Goal: Task Accomplishment & Management: Use online tool/utility

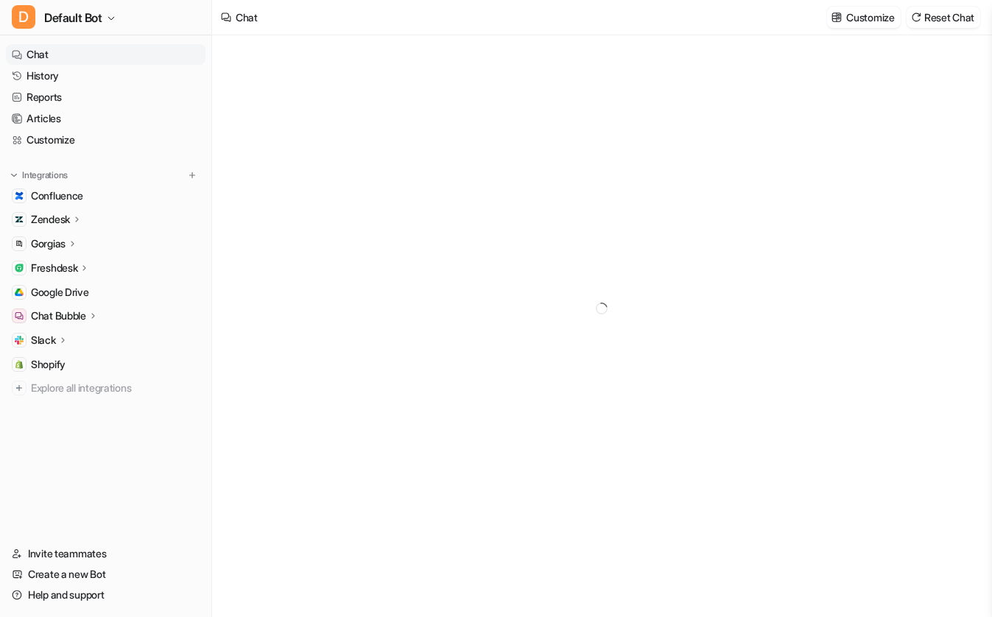
type textarea "**********"
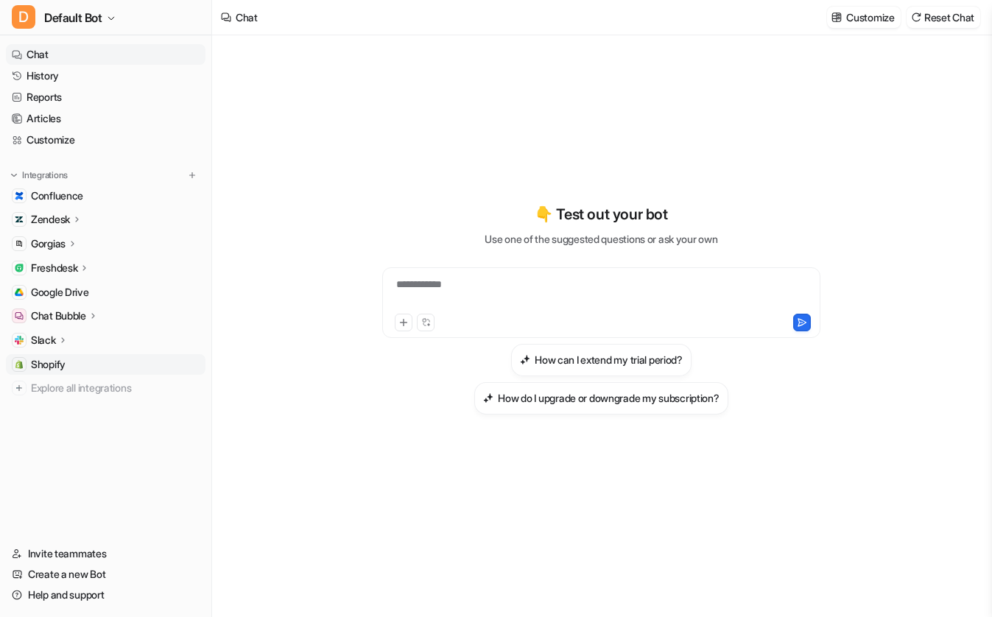
click at [61, 355] on link "Shopify" at bounding box center [106, 364] width 200 height 21
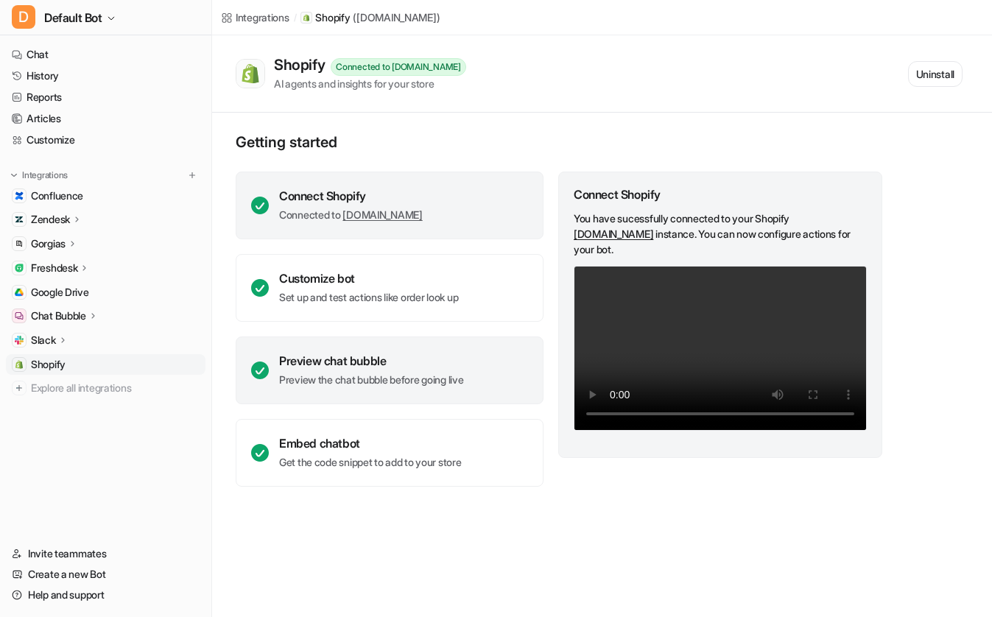
click at [390, 387] on div "Preview chat bubble Preview the chat bubble before going live" at bounding box center [390, 371] width 308 height 68
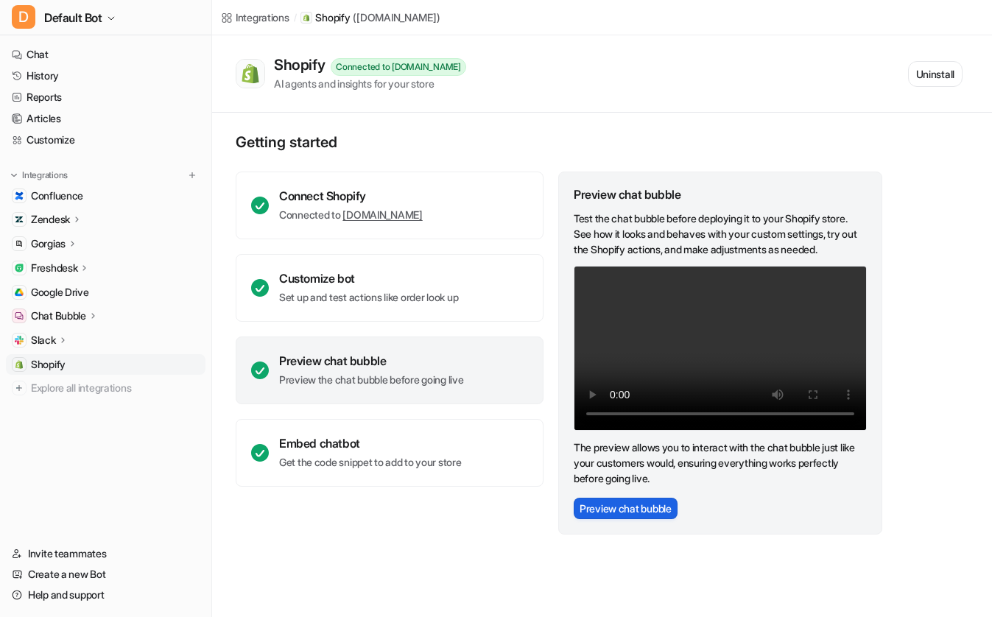
click at [616, 514] on button "Preview chat bubble" at bounding box center [626, 508] width 104 height 21
click at [74, 140] on link "Customize" at bounding box center [106, 140] width 200 height 21
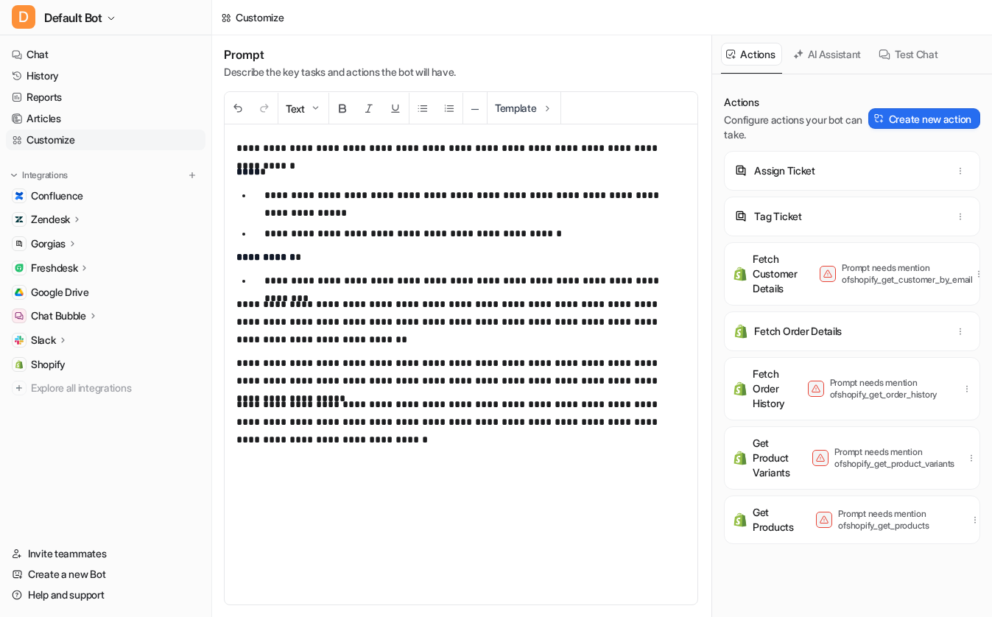
click at [514, 450] on div "**********" at bounding box center [461, 364] width 473 height 480
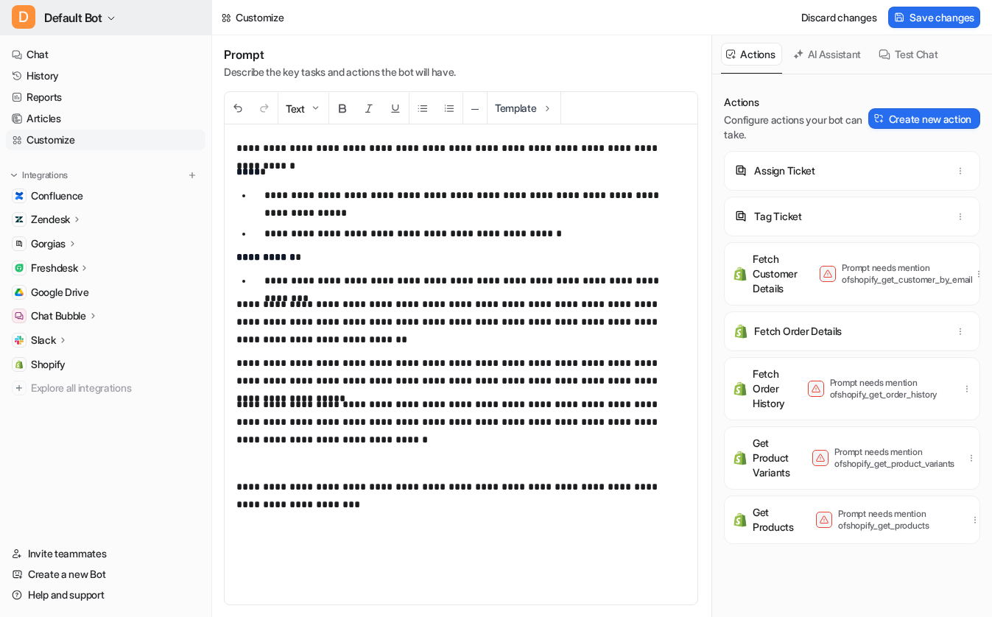
click at [138, 29] on button "D Default Bot" at bounding box center [105, 17] width 211 height 35
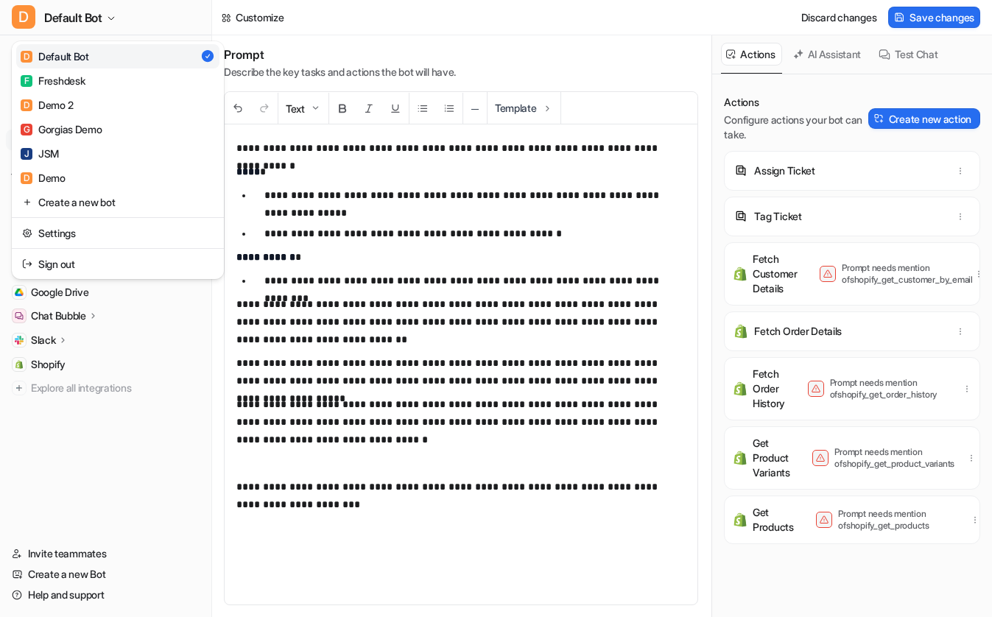
click at [128, 449] on div "D Default Bot D Default Bot F Freshdesk D Demo 2 G Gorgias Demo J JSM D Demo Cr…" at bounding box center [106, 308] width 212 height 617
click at [163, 20] on button "D Default Bot" at bounding box center [105, 17] width 211 height 35
click at [281, 47] on div "**********" at bounding box center [496, 308] width 992 height 617
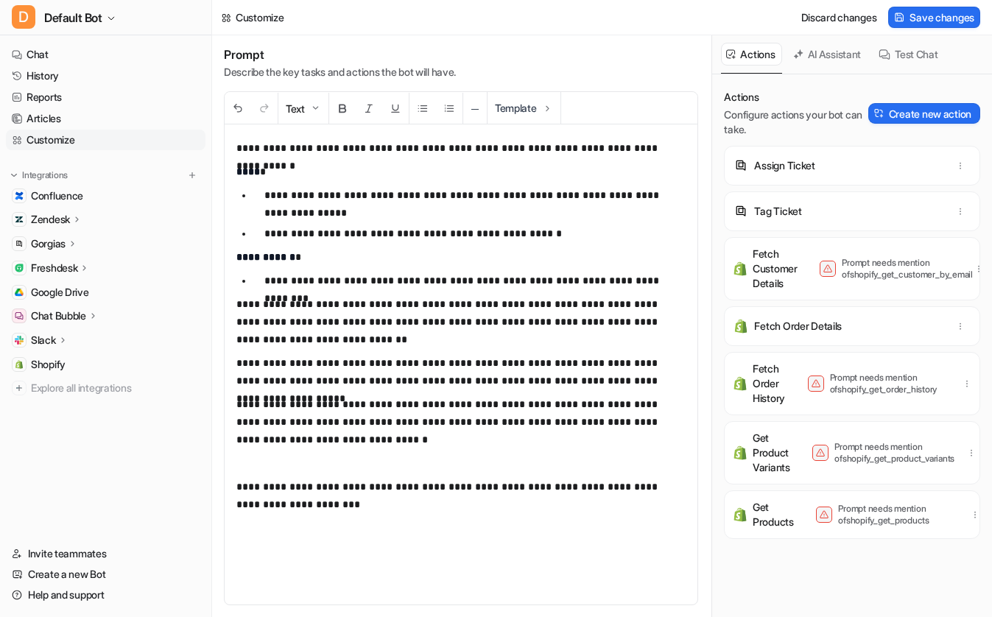
scroll to position [9, 0]
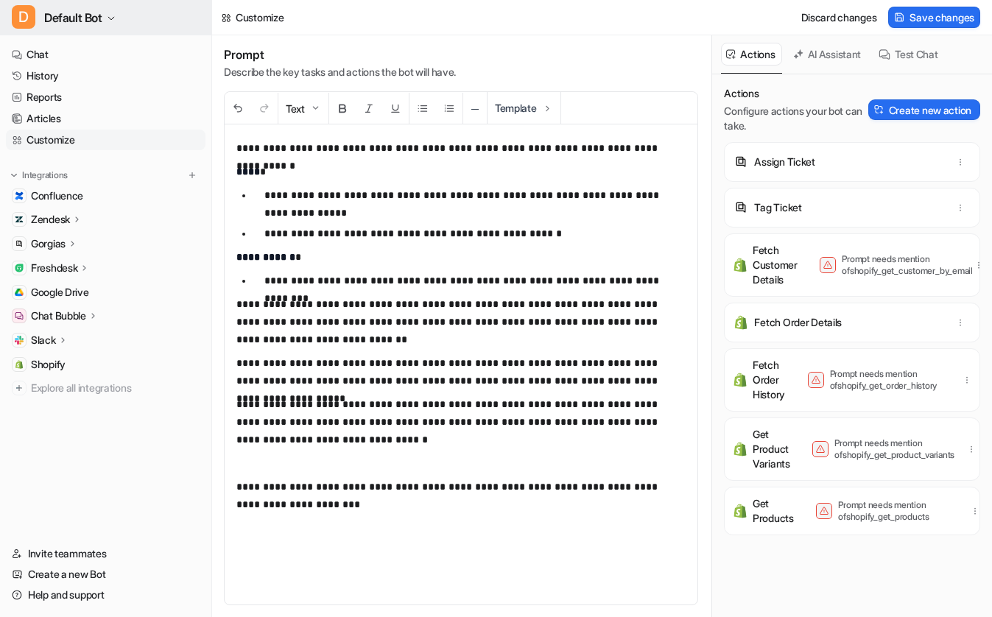
click at [82, 30] on button "D Default Bot" at bounding box center [105, 17] width 211 height 35
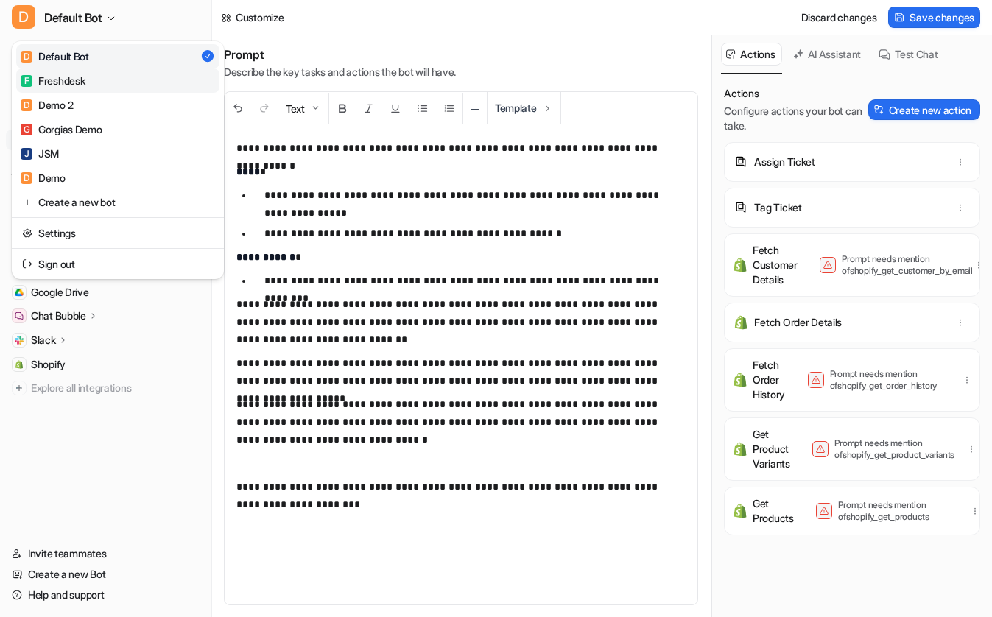
click at [63, 80] on div "F Freshdesk" at bounding box center [53, 80] width 64 height 15
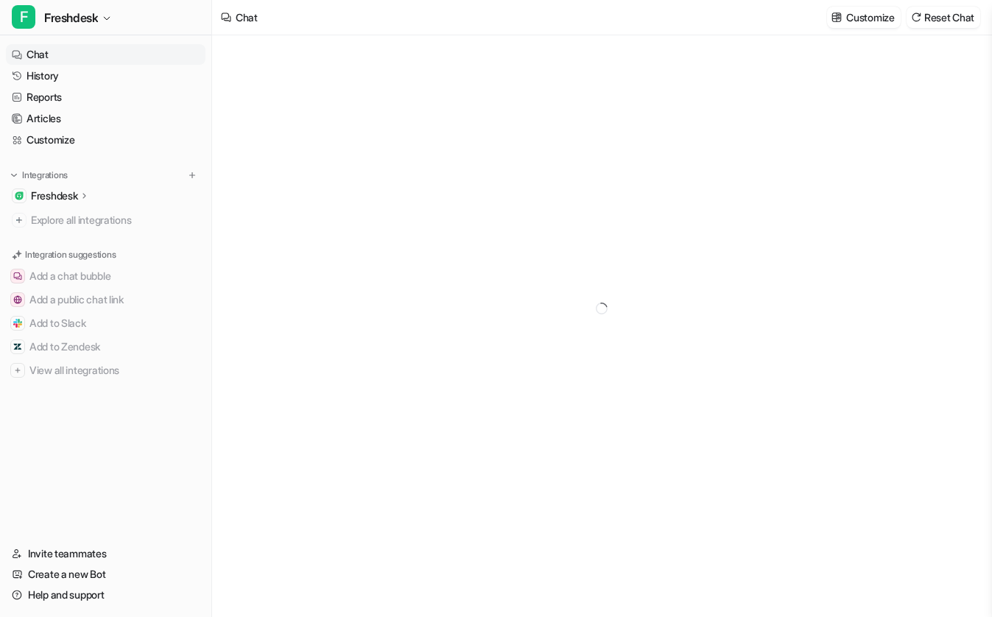
type textarea "**********"
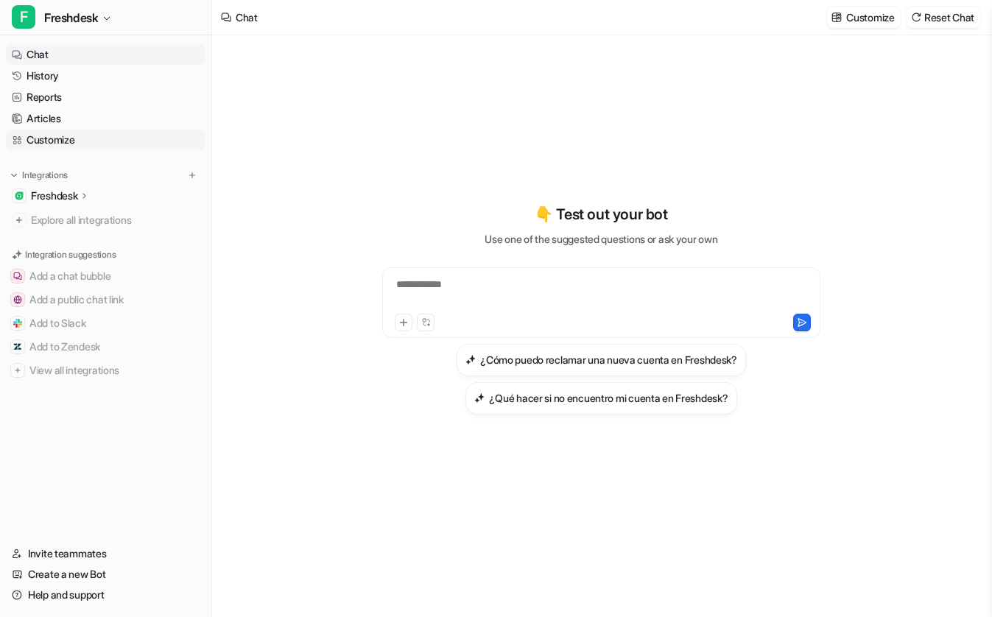
click at [100, 130] on link "Customize" at bounding box center [106, 140] width 200 height 21
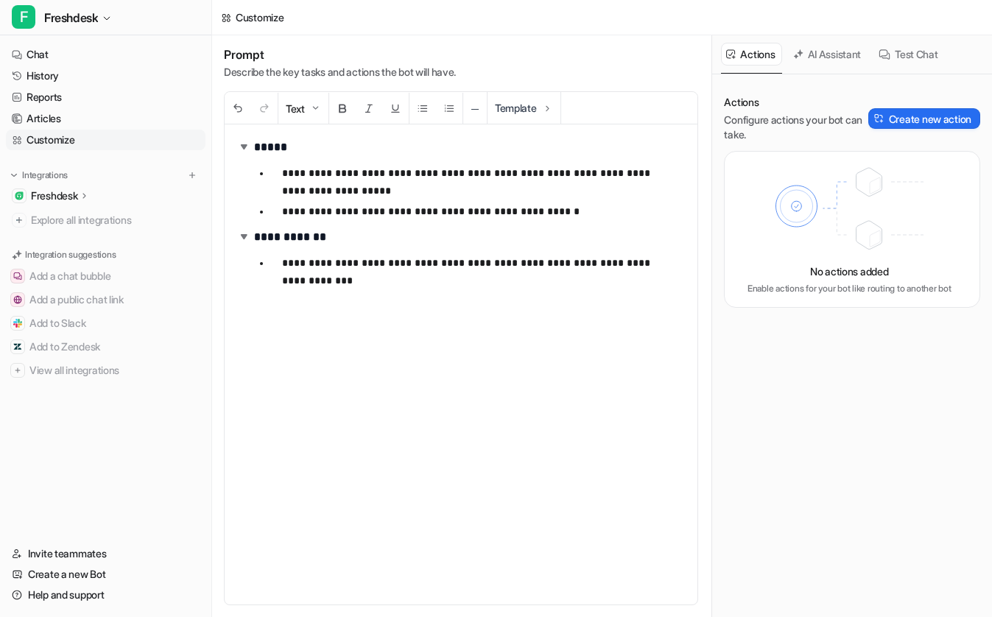
click at [524, 447] on div "**********" at bounding box center [461, 364] width 473 height 480
click at [345, 507] on div "**********" at bounding box center [461, 364] width 473 height 480
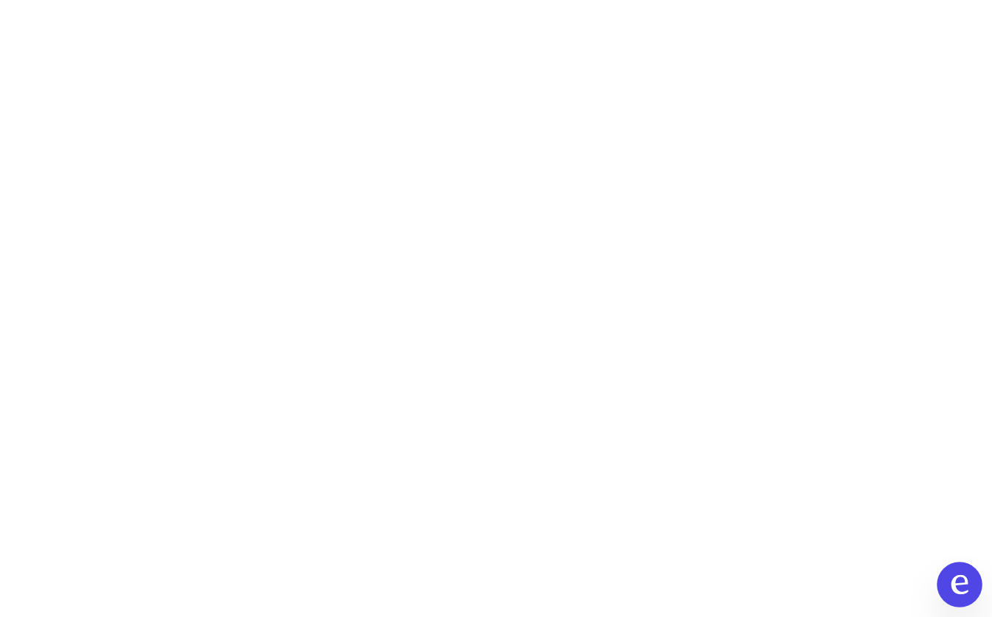
click at [959, 581] on icon "Open chat" at bounding box center [959, 584] width 19 height 19
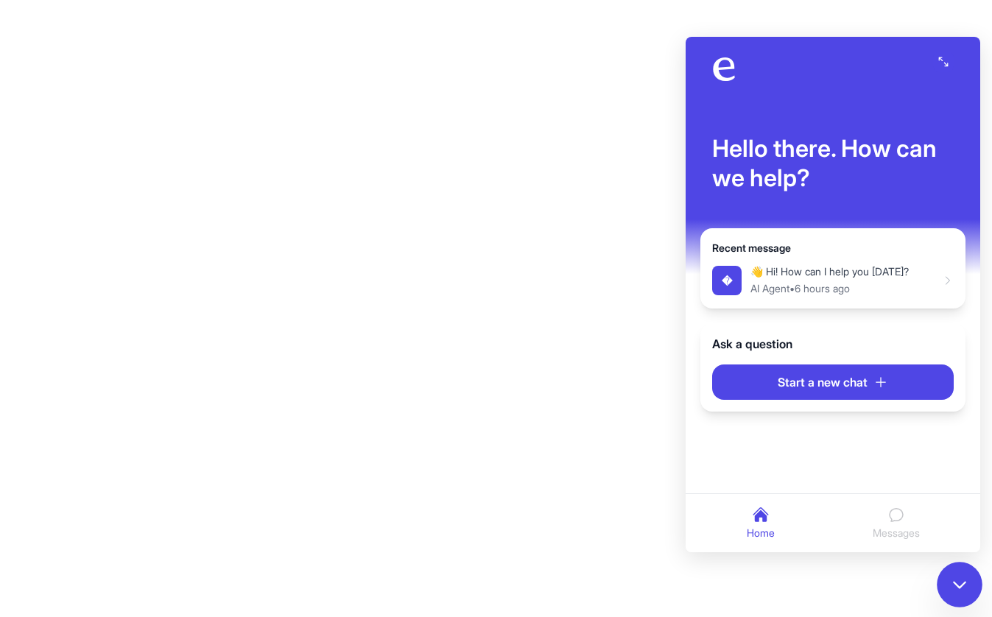
click at [959, 581] on icon "Close chat" at bounding box center [959, 584] width 19 height 19
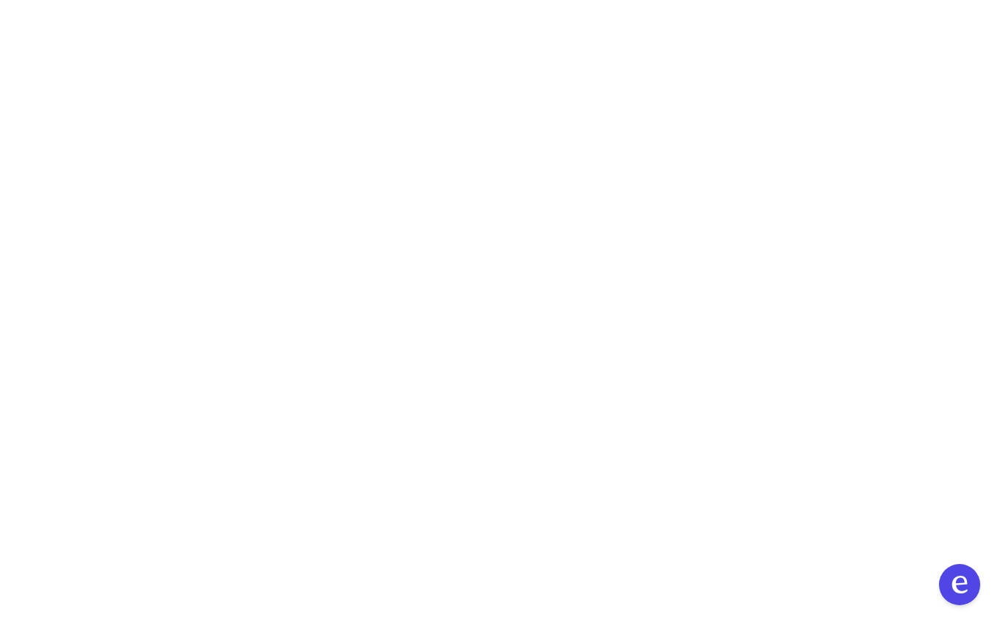
click at [545, 295] on body at bounding box center [496, 308] width 992 height 617
click at [560, 286] on body at bounding box center [496, 308] width 992 height 617
click at [353, 609] on body at bounding box center [496, 308] width 992 height 617
click at [972, 594] on button "Open chat" at bounding box center [960, 585] width 46 height 46
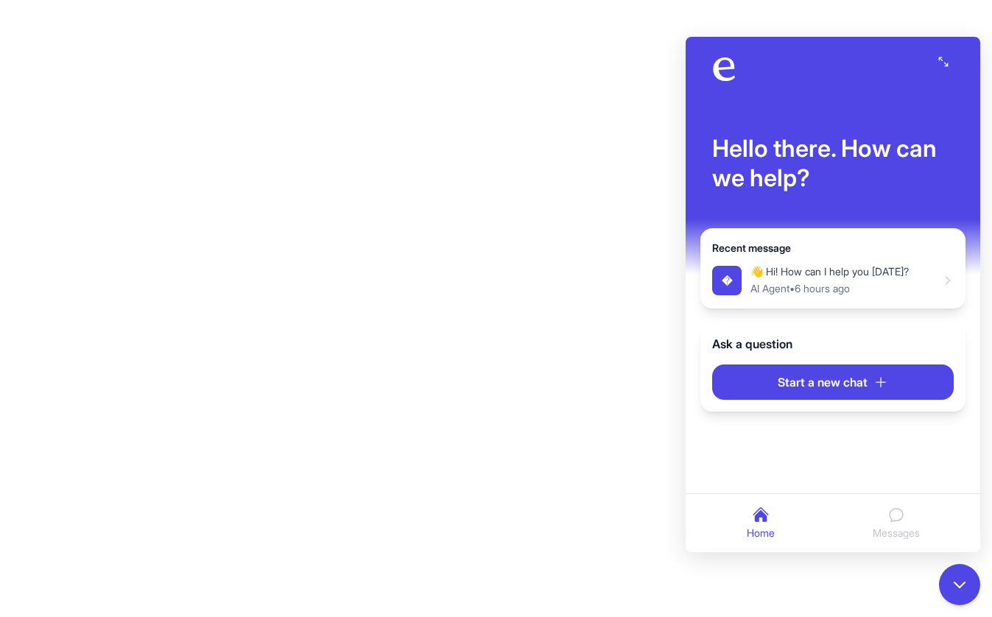
drag, startPoint x: 580, startPoint y: 451, endPoint x: 606, endPoint y: 479, distance: 38.6
click at [580, 451] on body at bounding box center [496, 308] width 992 height 617
click at [961, 594] on icon "Close chat" at bounding box center [959, 584] width 19 height 19
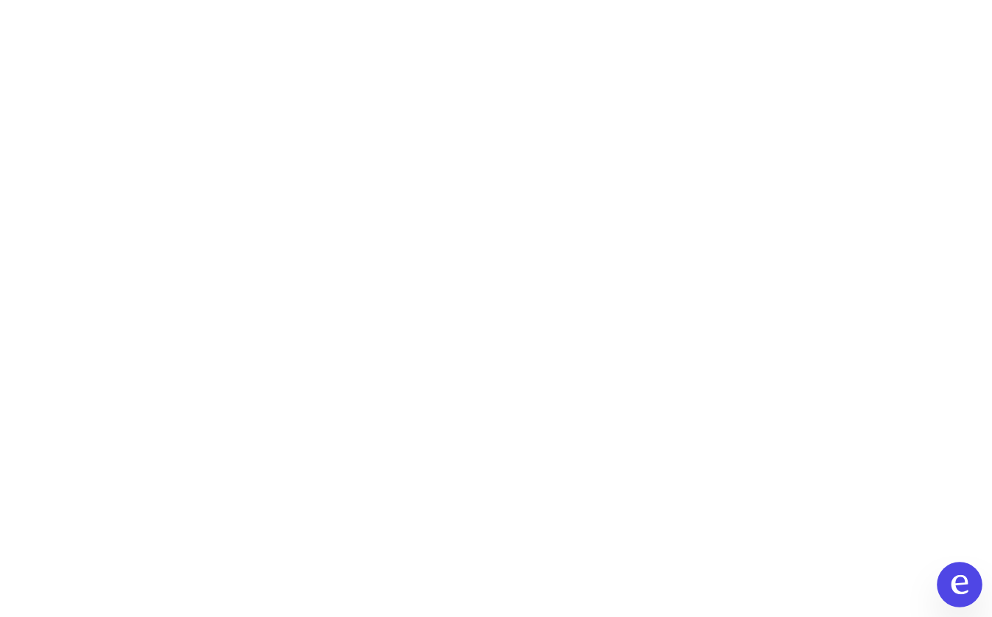
click at [979, 580] on button "Open chat" at bounding box center [960, 585] width 46 height 46
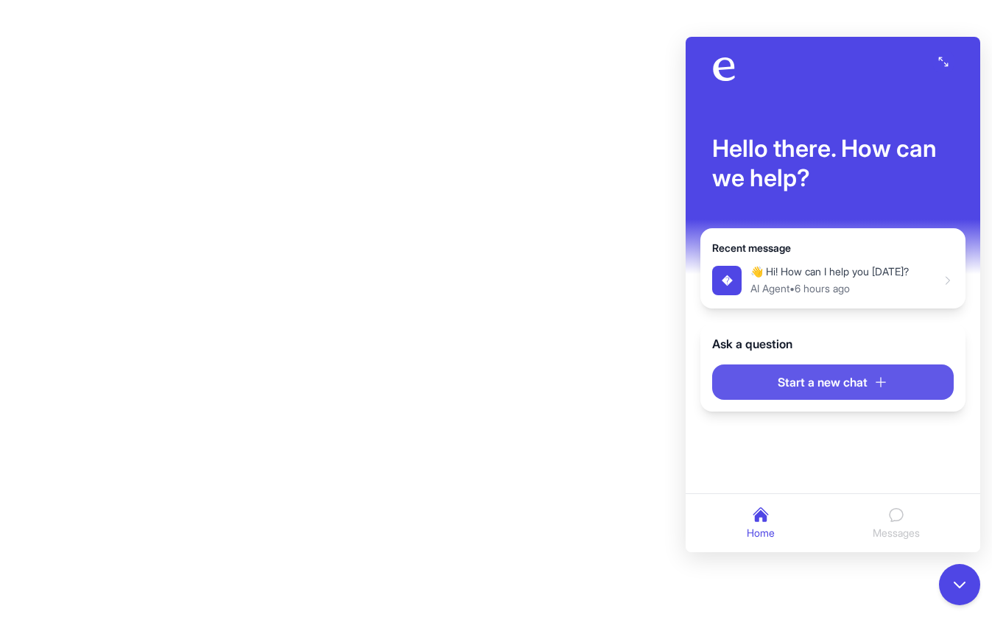
click at [837, 376] on span "Start a new chat" at bounding box center [823, 382] width 90 height 18
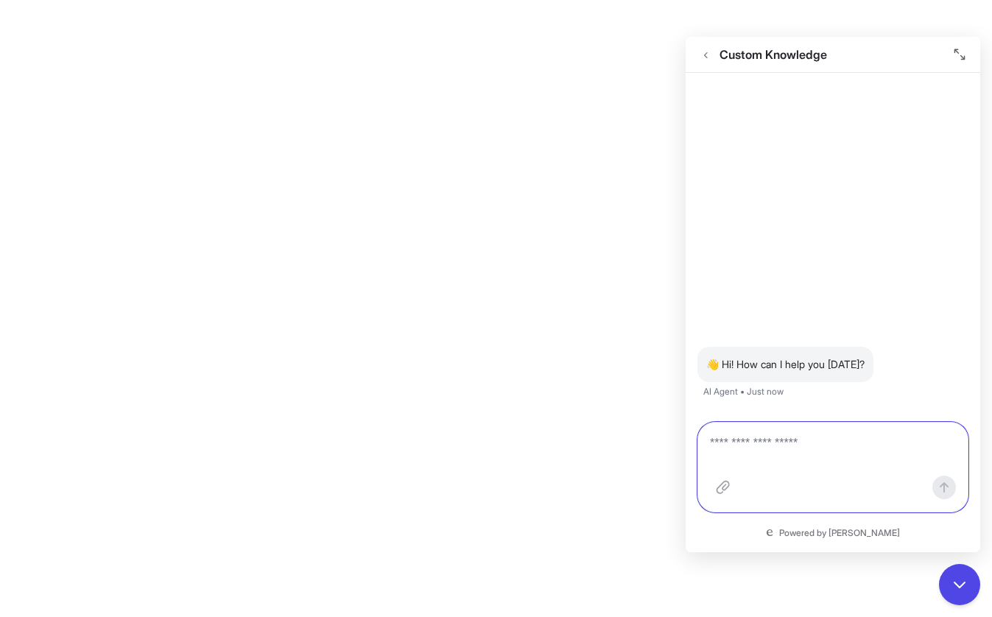
click at [755, 452] on textarea at bounding box center [833, 452] width 246 height 35
click at [706, 56] on icon "Go back" at bounding box center [705, 54] width 10 height 11
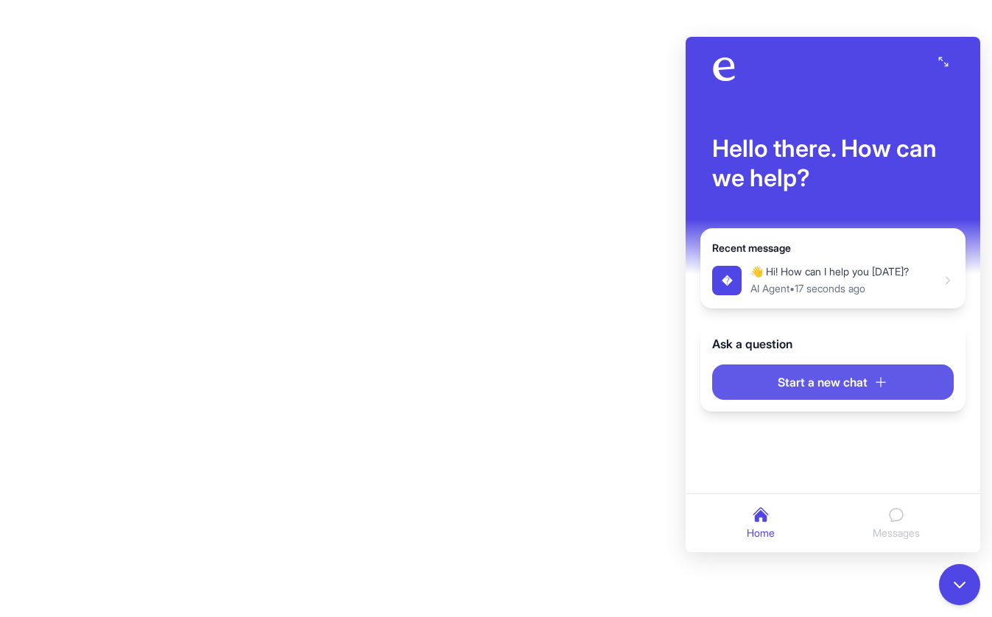
click at [779, 394] on button "Start a new chat" at bounding box center [833, 382] width 242 height 35
